Goal: Transaction & Acquisition: Book appointment/travel/reservation

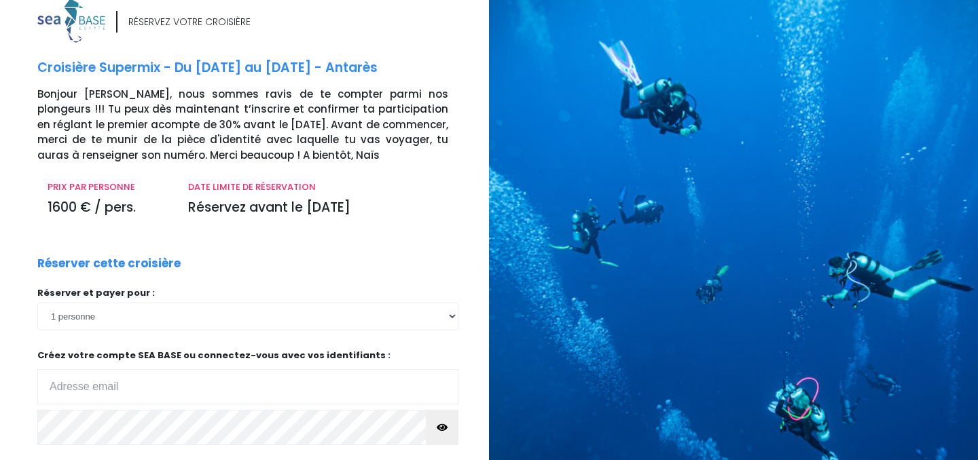
scroll to position [17, 0]
drag, startPoint x: 0, startPoint y: 0, endPoint x: 407, endPoint y: 249, distance: 476.7
click at [407, 249] on div "RÉSERVEZ VOTRE CROISIÈRE Croisière Supermix - Du 18/04/26 au 25/04/26 - Antarès…" at bounding box center [258, 294] width 462 height 591
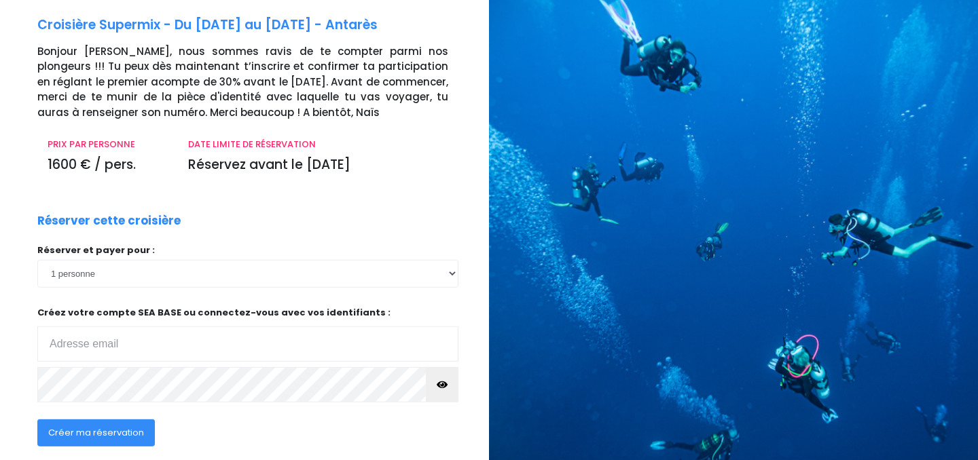
scroll to position [119, 0]
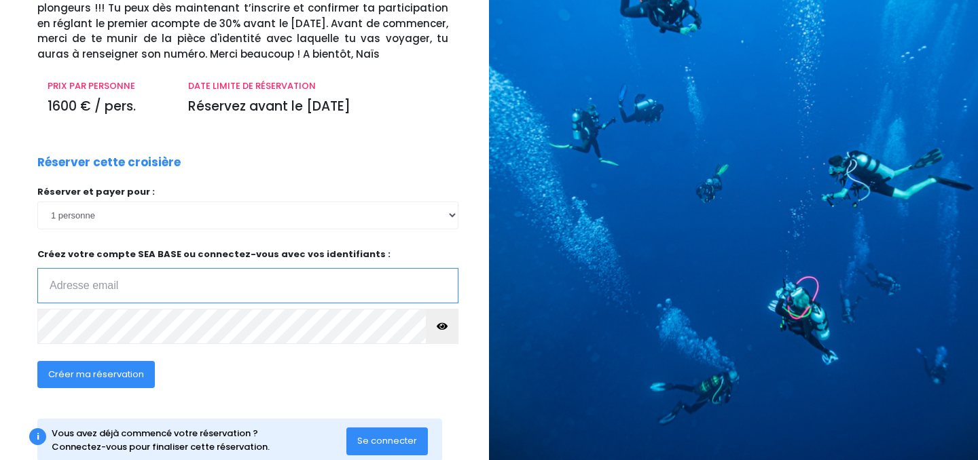
click at [158, 277] on input "email" at bounding box center [247, 285] width 421 height 35
type input "[EMAIL_ADDRESS][DOMAIN_NAME]"
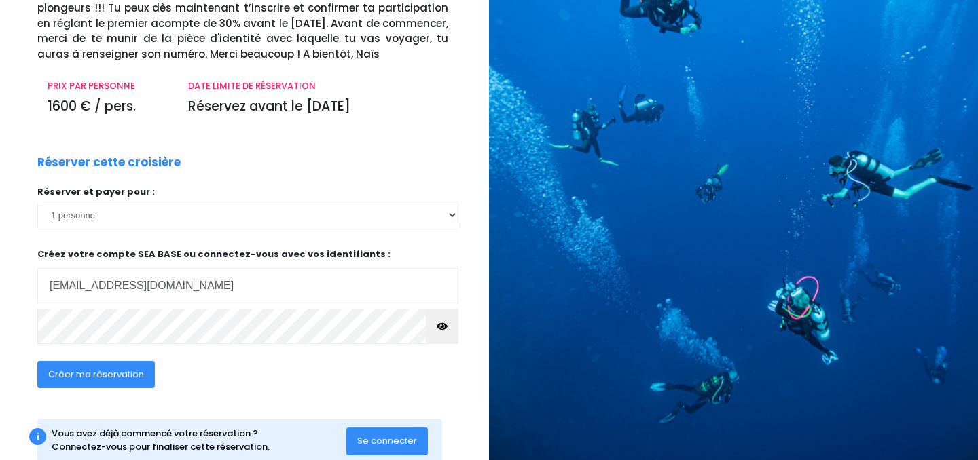
click at [101, 372] on span "Créer ma réservation" at bounding box center [96, 374] width 96 height 13
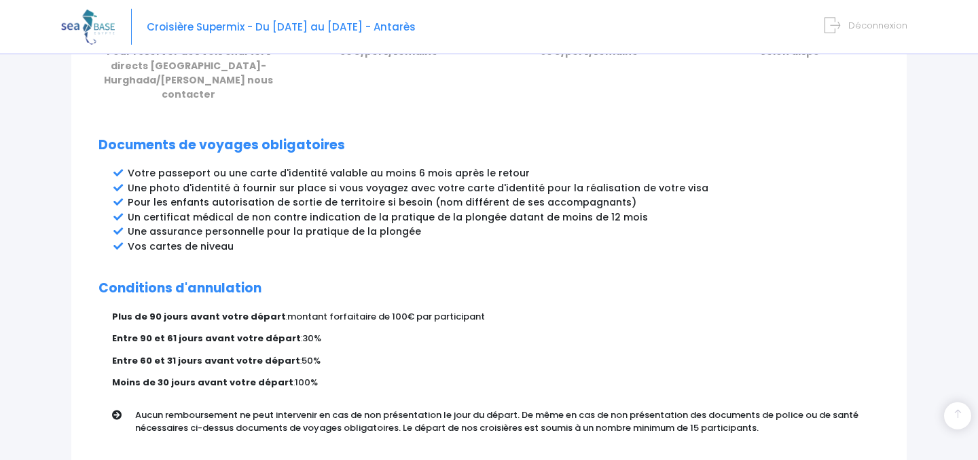
scroll to position [782, 0]
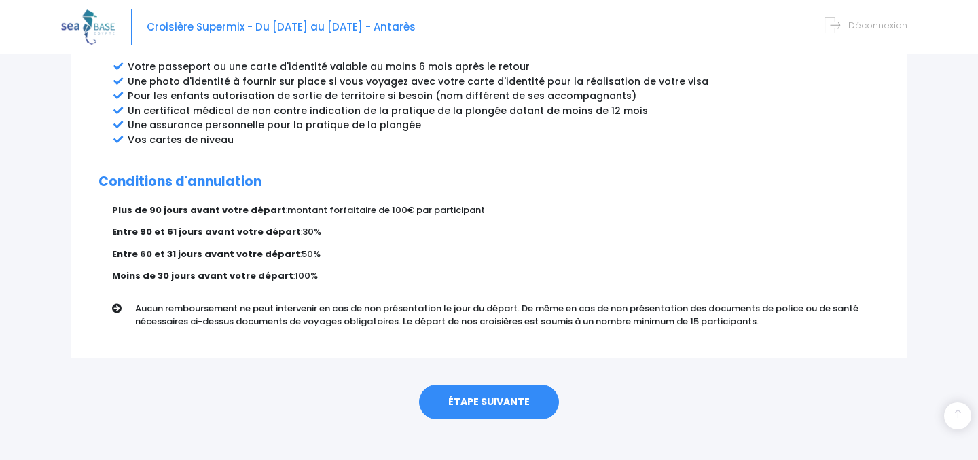
click at [494, 389] on link "ÉTAPE SUIVANTE" at bounding box center [489, 402] width 140 height 35
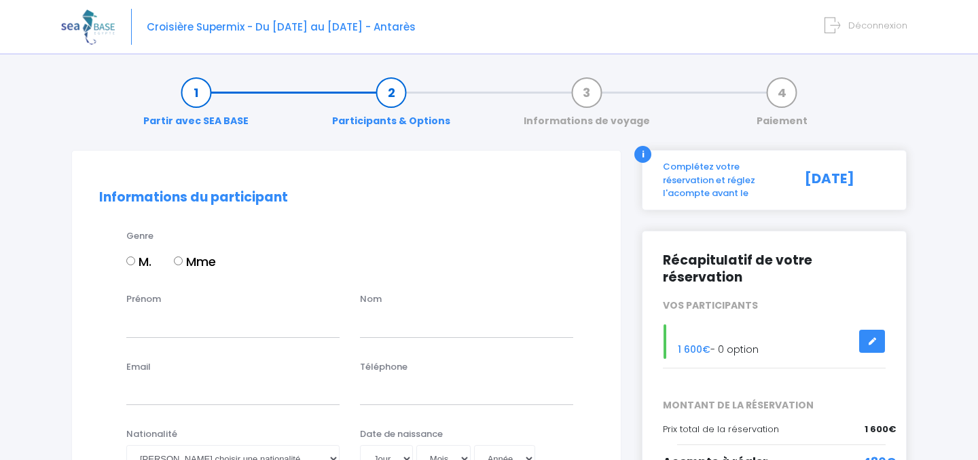
click at [132, 257] on input "M." at bounding box center [130, 261] width 9 height 9
radio input "true"
click at [165, 325] on input "Prénom" at bounding box center [232, 323] width 213 height 27
type input "[PERSON_NAME]"
click at [374, 332] on input "text" at bounding box center [466, 323] width 213 height 27
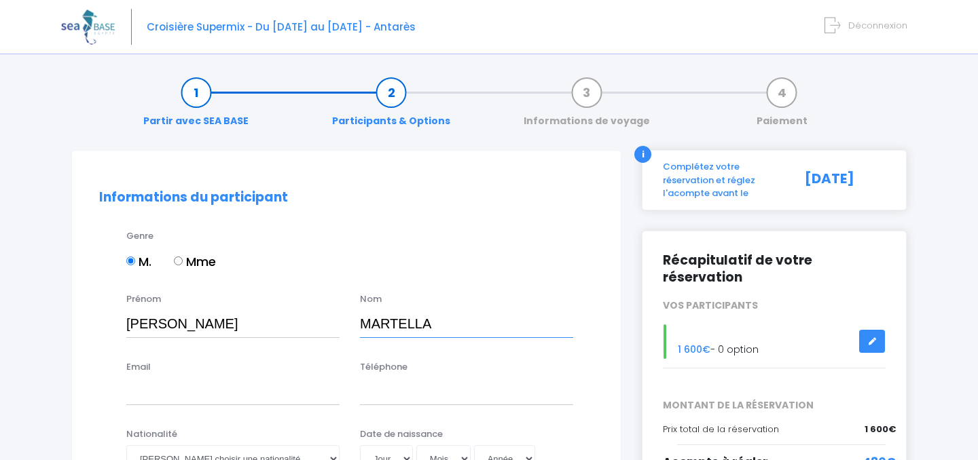
type input "MARTELLA"
click at [194, 386] on input "Email" at bounding box center [232, 391] width 213 height 27
type input "[EMAIL_ADDRESS][DOMAIN_NAME]"
click at [379, 399] on input "Téléphone" at bounding box center [466, 391] width 213 height 27
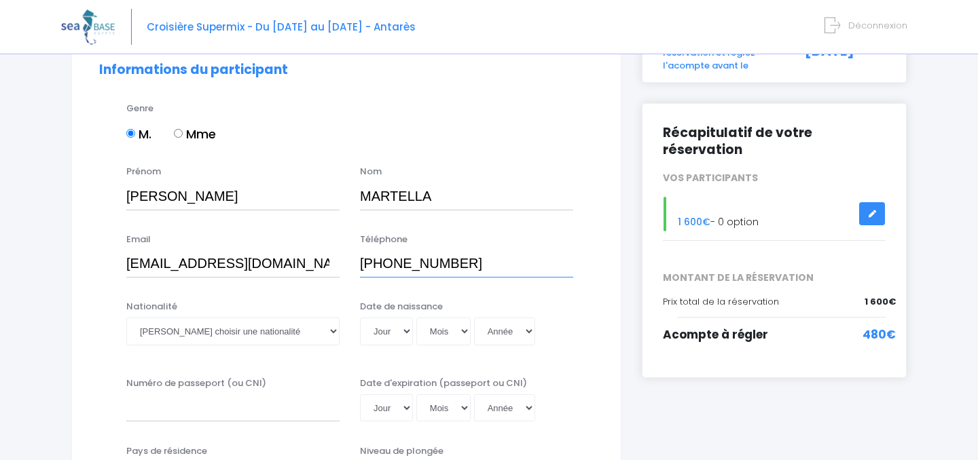
scroll to position [130, 0]
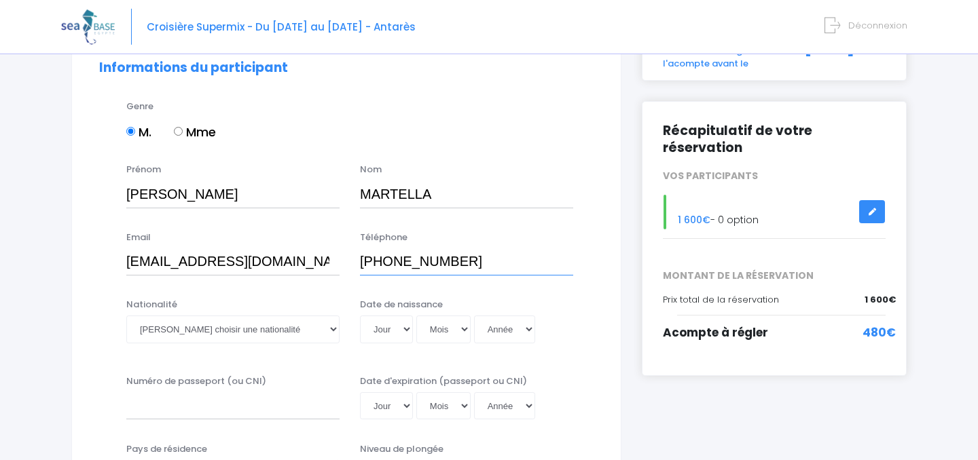
type input "[PHONE_NUMBER]"
click at [126, 316] on select "Veuillez choisir une nationalité [DEMOGRAPHIC_DATA] Algerienne Allemande [GEOGR…" at bounding box center [232, 329] width 213 height 27
select select "Belge"
click option "Belge" at bounding box center [0, 0] width 0 height 0
click at [360, 316] on select "Jour 01 02 03 04 05 06 07 08 09 10 11 12 13 14 15 16 17 18 19 20 21 22 23 24 25…" at bounding box center [386, 329] width 53 height 27
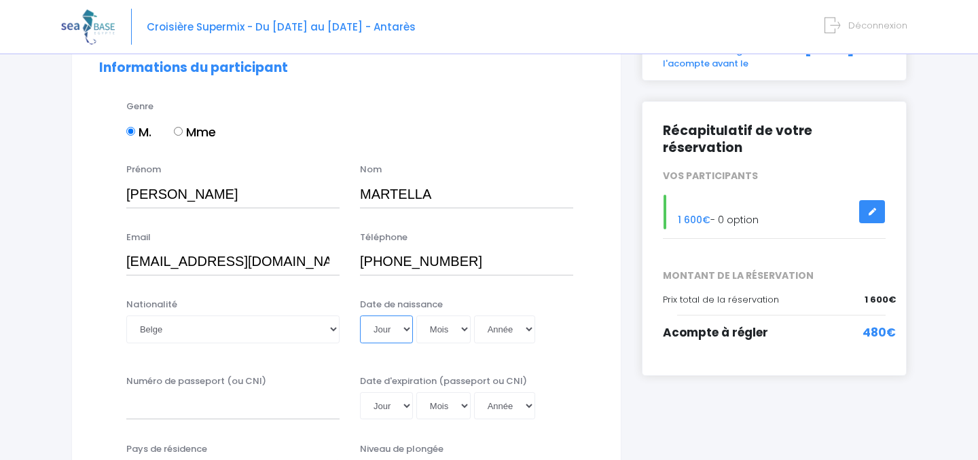
select select "18"
click option "18" at bounding box center [0, 0] width 0 height 0
click at [416, 316] on select "Mois 01 02 03 04 05 06 07 08 09 10 11 12" at bounding box center [443, 329] width 54 height 27
select select "01"
click option "01" at bounding box center [0, 0] width 0 height 0
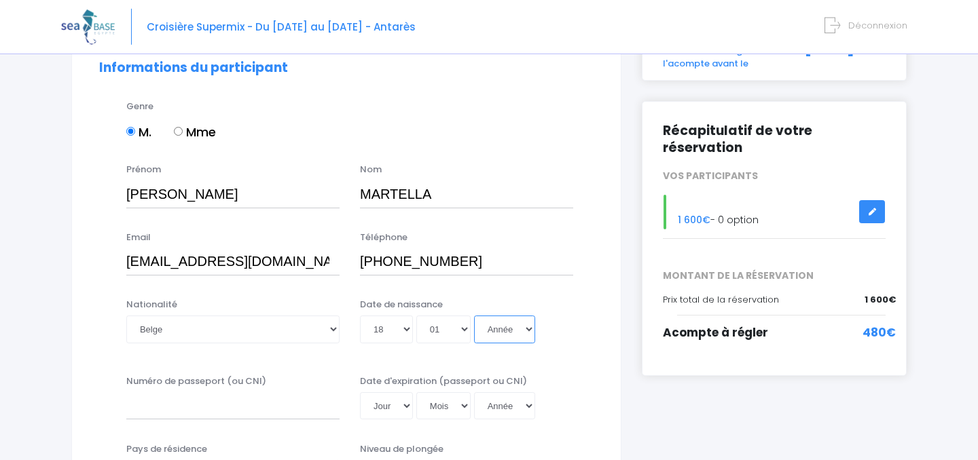
click at [474, 316] on select "Année 2045 2044 2043 2042 2041 2040 2039 2038 2037 2036 2035 2034 2033 2032 203…" at bounding box center [504, 329] width 61 height 27
select select "1961"
click option "1961" at bounding box center [0, 0] width 0 height 0
type input "[DATE]"
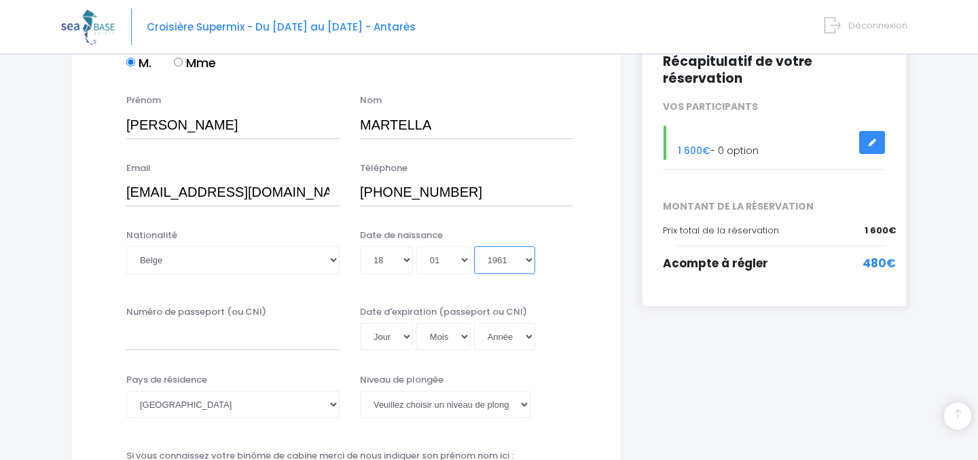
scroll to position [217, 0]
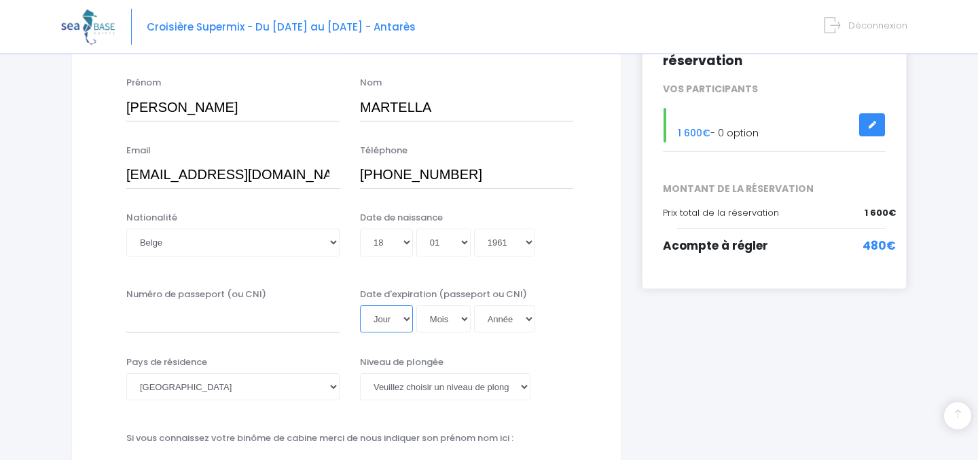
click at [360, 306] on select "Jour 01 02 03 04 05 06 07 08 09 10 11 12 13 14 15 16 17 18 19 20 21 22 23 24 25…" at bounding box center [386, 319] width 53 height 27
click at [560, 338] on div "Numéro de passeport (ou CNI) Date d'expiration (passeport ou CNI) Jour 01 02 03…" at bounding box center [346, 315] width 515 height 54
click at [126, 374] on select "[GEOGRAPHIC_DATA] [GEOGRAPHIC_DATA] [GEOGRAPHIC_DATA] [GEOGRAPHIC_DATA] [GEOGRA…" at bounding box center [232, 387] width 213 height 27
select select "[GEOGRAPHIC_DATA]"
click option "[GEOGRAPHIC_DATA]" at bounding box center [0, 0] width 0 height 0
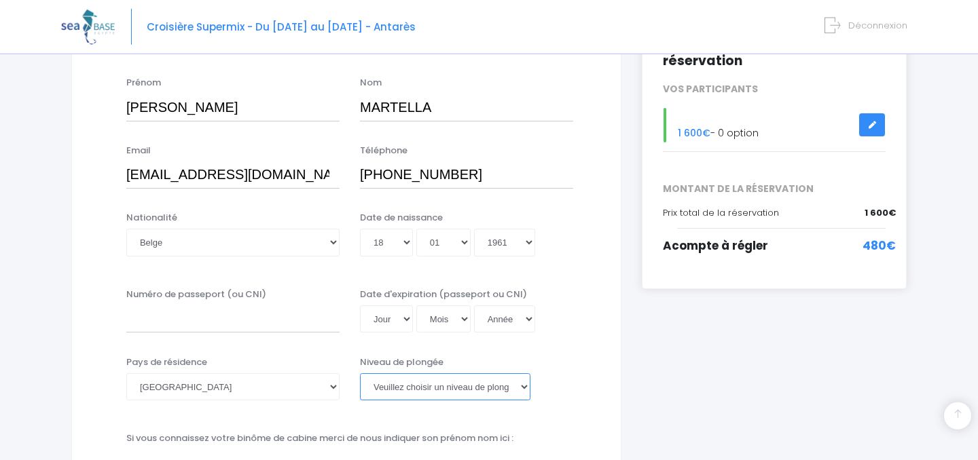
click at [360, 374] on select "[PERSON_NAME] choisir un niveau de plongée Non plongeur Junior OW diver Adventu…" at bounding box center [445, 387] width 170 height 27
select select "Autre"
click option "Autre" at bounding box center [0, 0] width 0 height 0
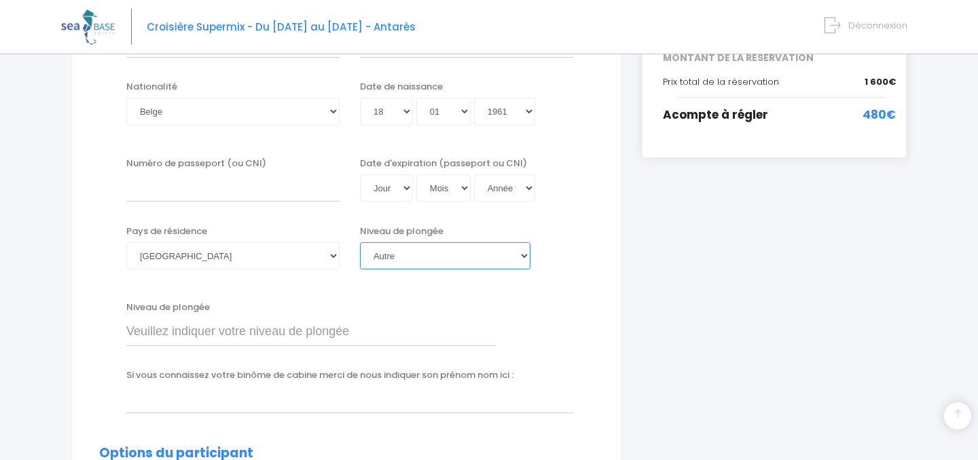
scroll to position [361, 0]
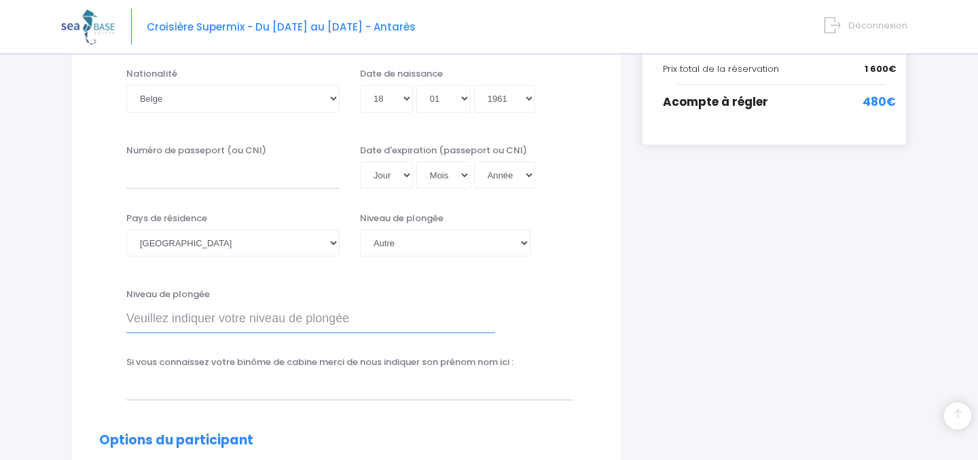
click at [235, 310] on input "Niveau de plongée" at bounding box center [310, 319] width 369 height 27
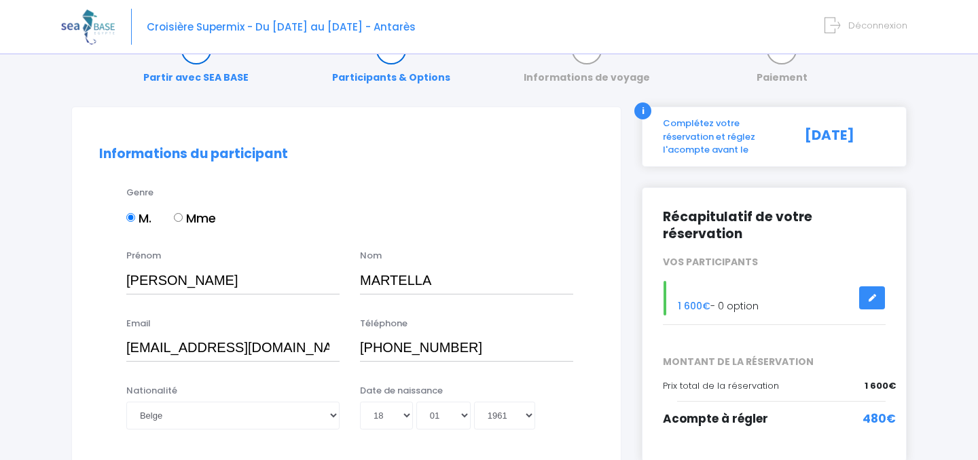
scroll to position [0, 0]
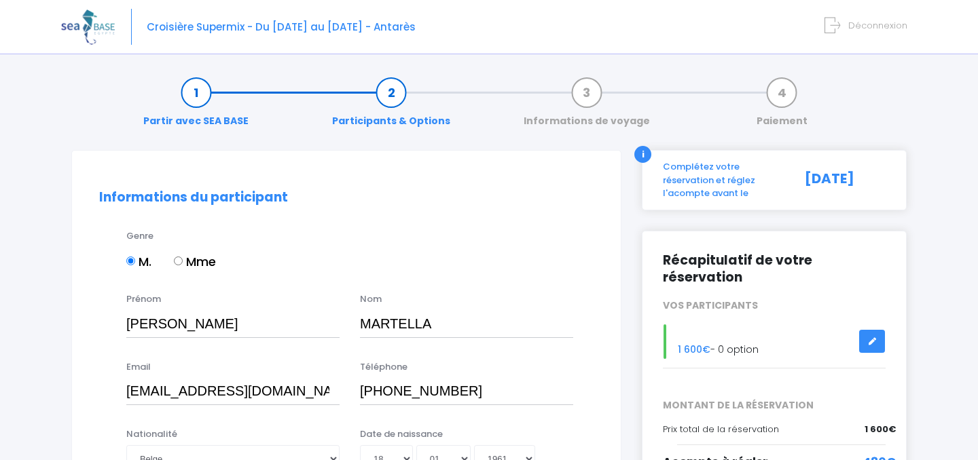
type input "4*CMAS"
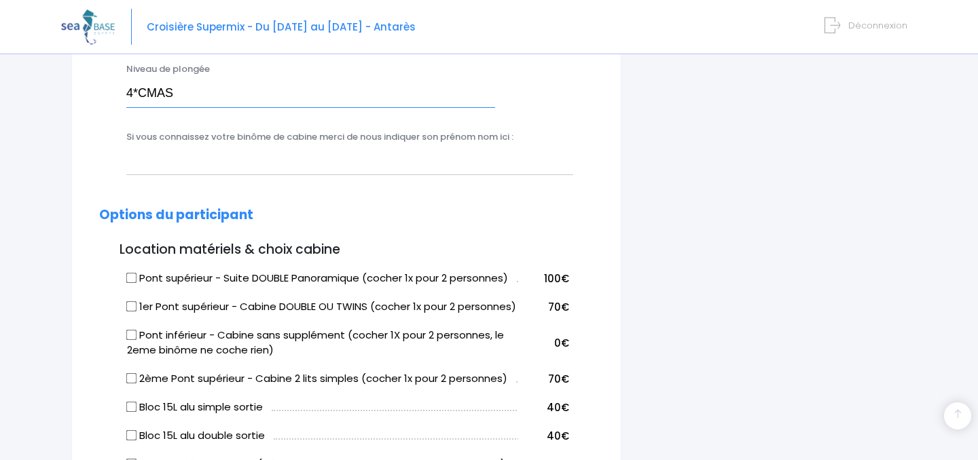
scroll to position [586, 0]
